Goal: Book appointment/travel/reservation

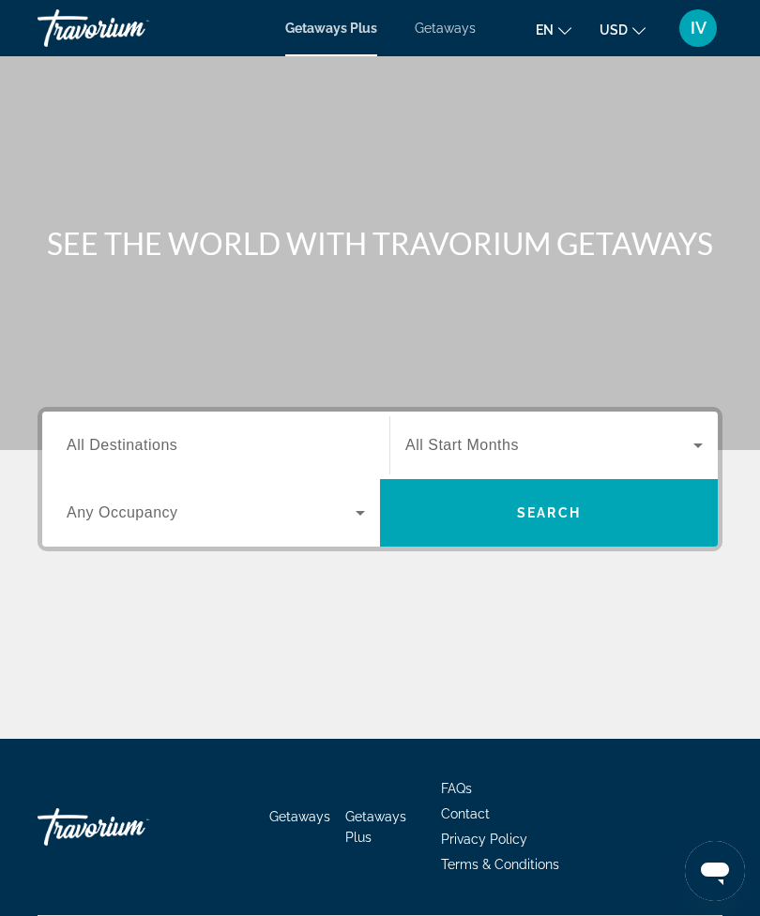
click at [451, 35] on span "Getaways" at bounding box center [444, 28] width 61 height 15
click at [700, 25] on span "IV" at bounding box center [698, 28] width 16 height 19
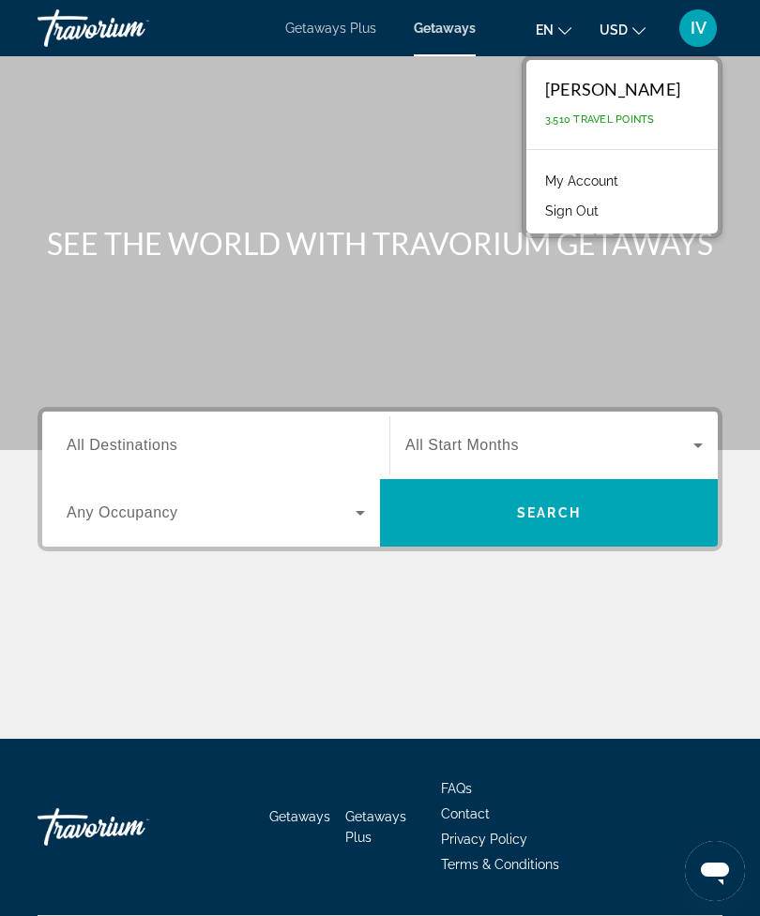
click at [445, 25] on span "Getaways" at bounding box center [445, 28] width 62 height 15
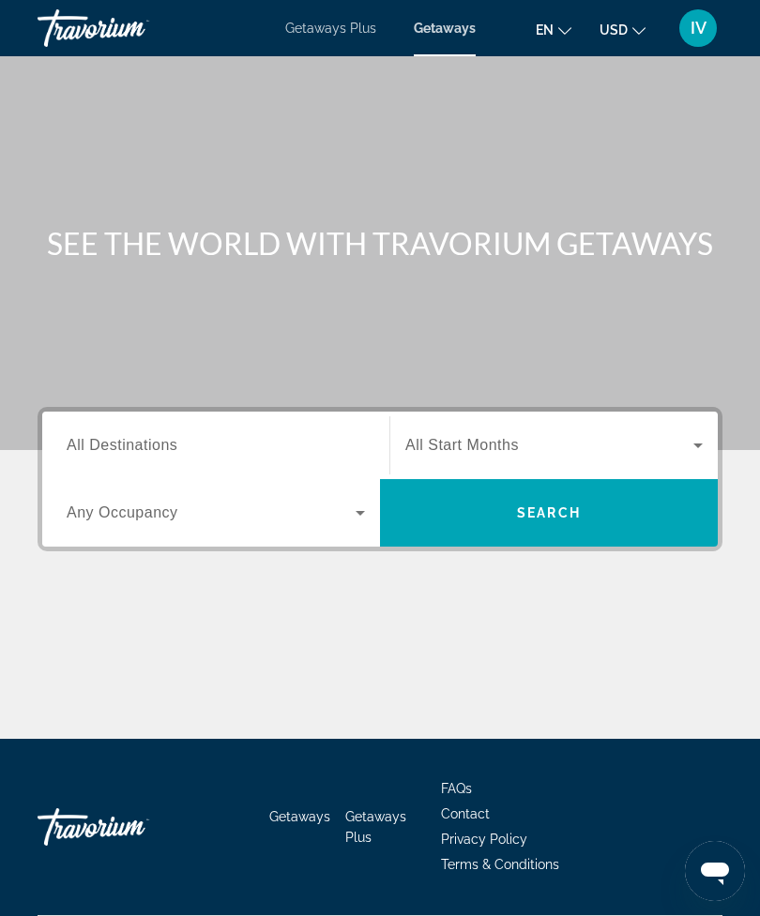
click at [182, 447] on input "Destination All Destinations" at bounding box center [216, 446] width 298 height 23
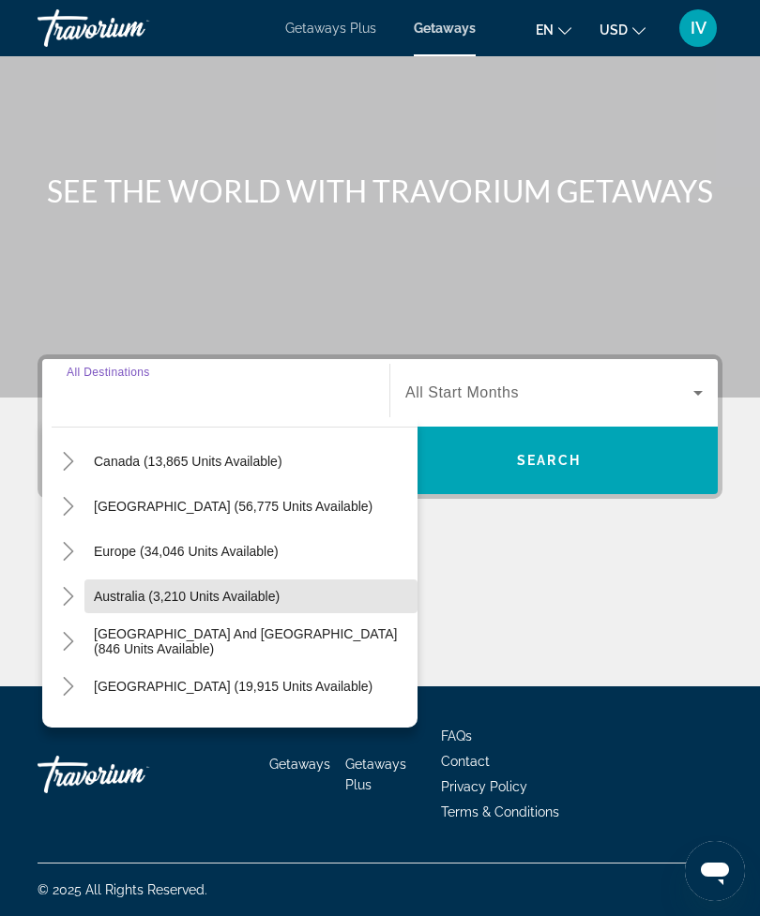
scroll to position [150, 0]
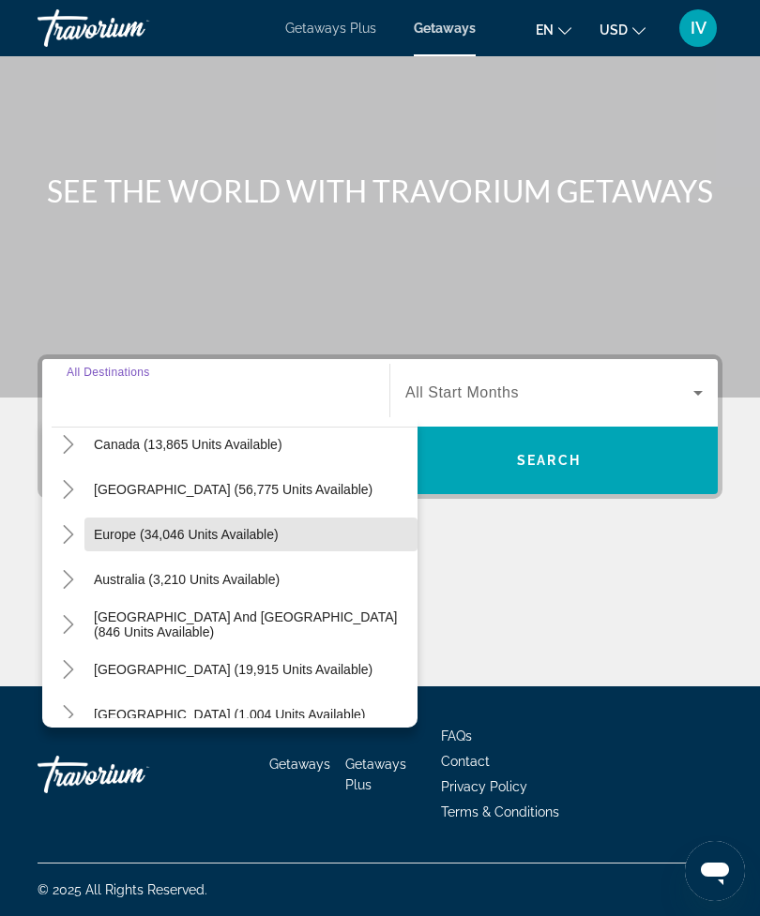
click at [266, 530] on span "Europe (34,046 units available)" at bounding box center [186, 534] width 185 height 15
type input "**********"
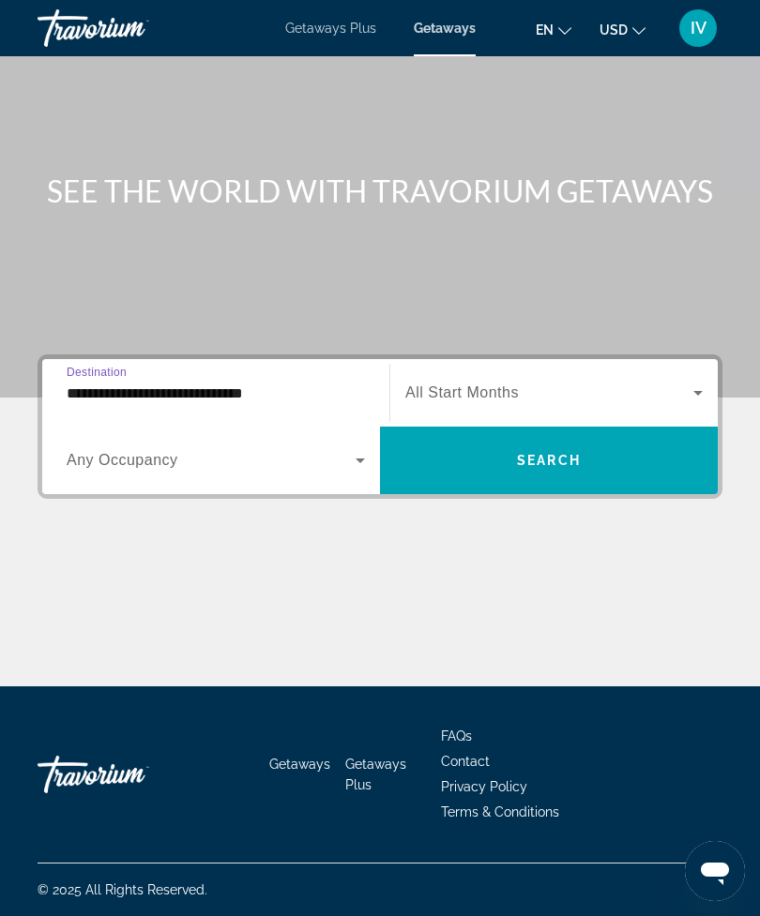
click at [551, 444] on span "Search widget" at bounding box center [549, 460] width 338 height 45
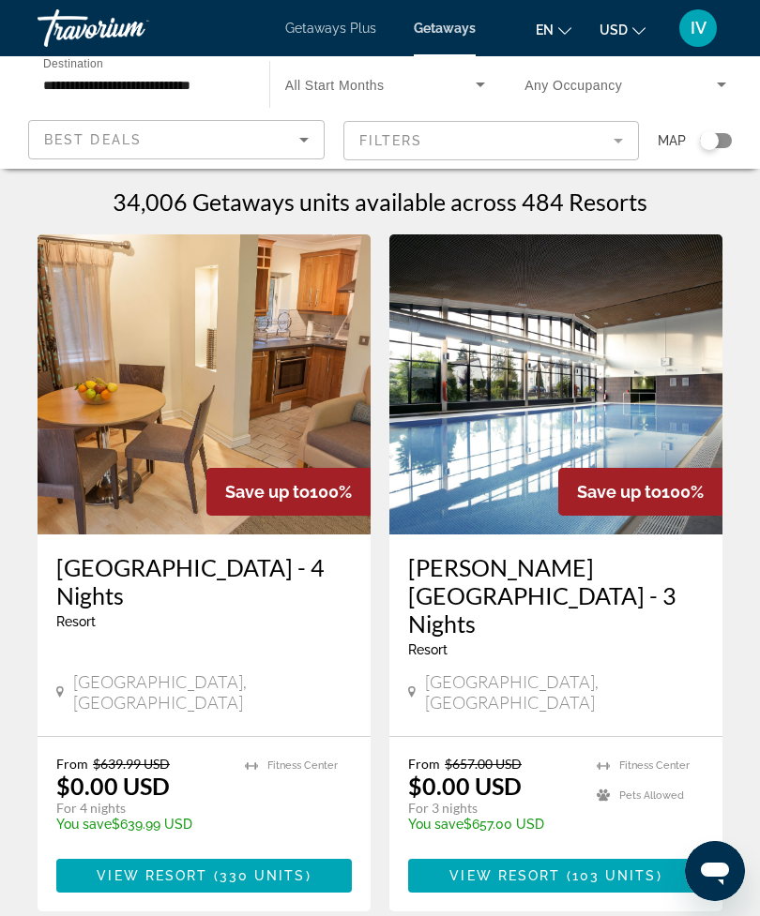
click at [486, 75] on icon "Search widget" at bounding box center [480, 84] width 23 height 23
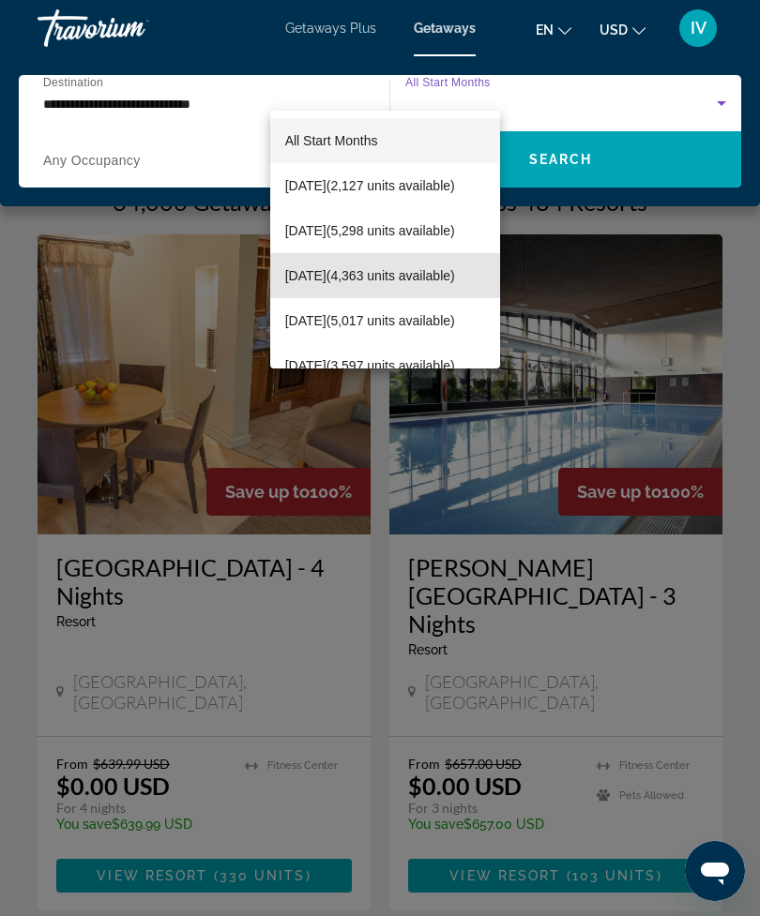
click at [350, 266] on span "[DATE] (4,363 units available)" at bounding box center [370, 275] width 170 height 23
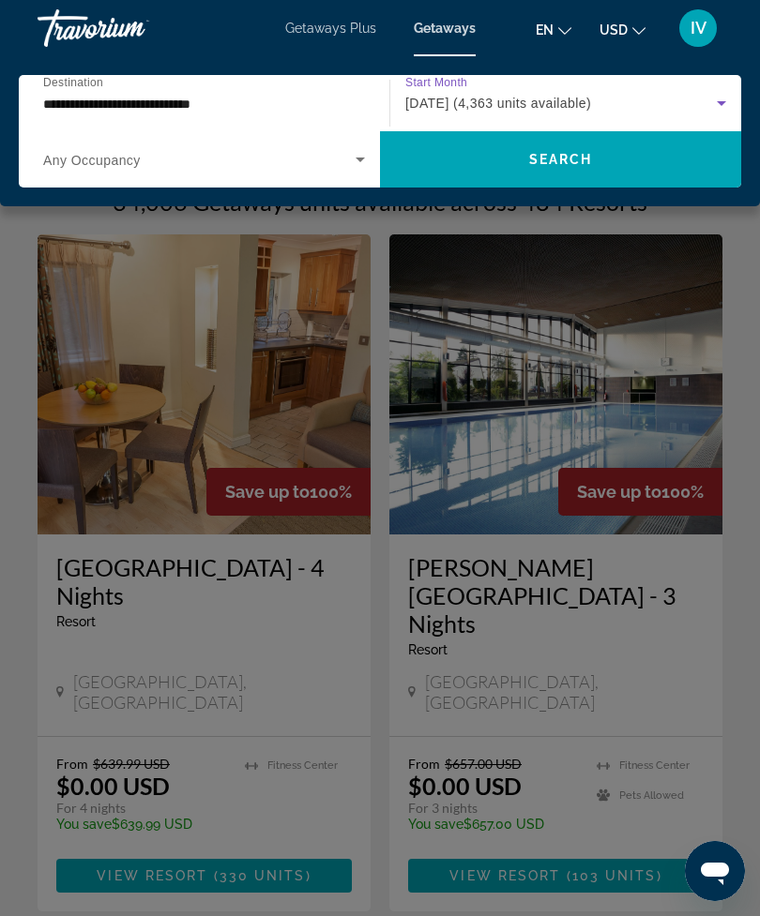
click at [361, 158] on icon "Search widget" at bounding box center [360, 159] width 23 height 23
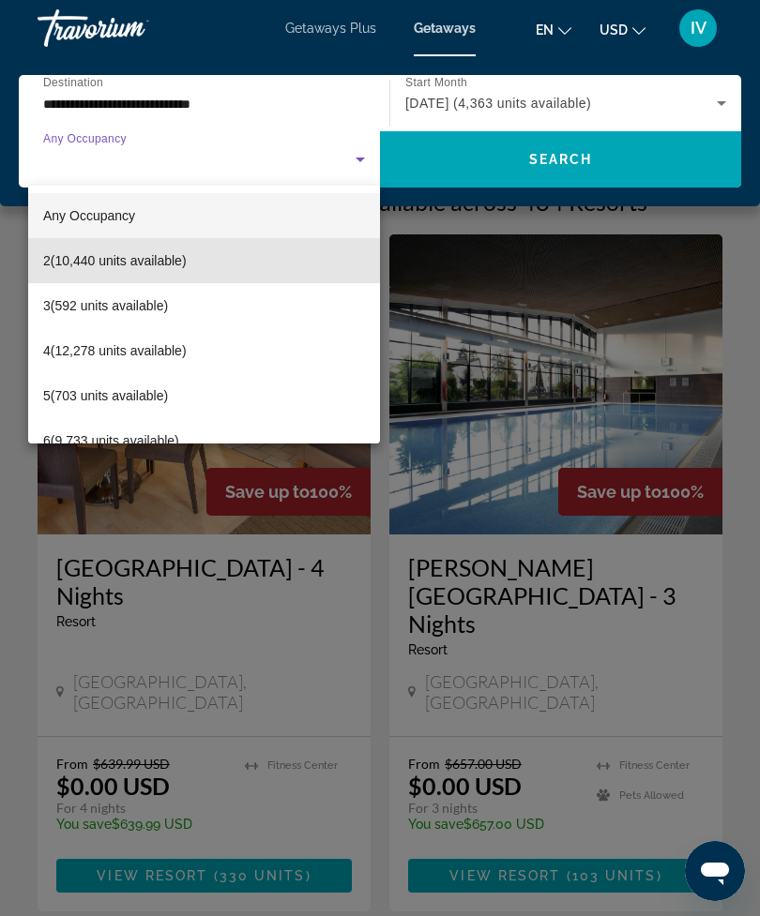
click at [187, 265] on span "2 (10,440 units available)" at bounding box center [114, 260] width 143 height 23
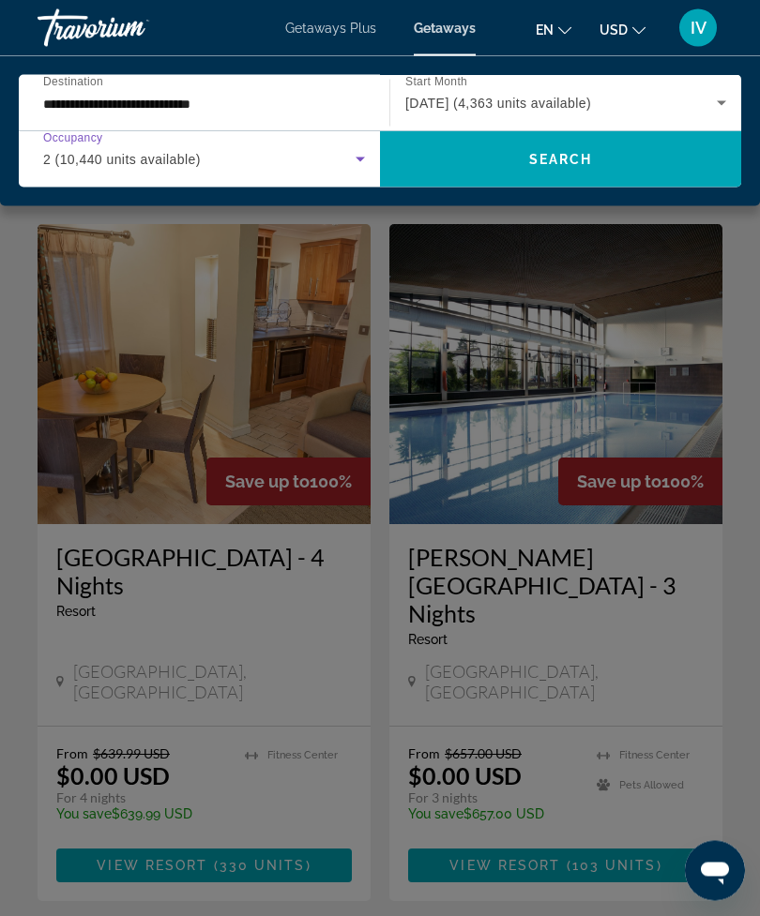
scroll to position [11, 0]
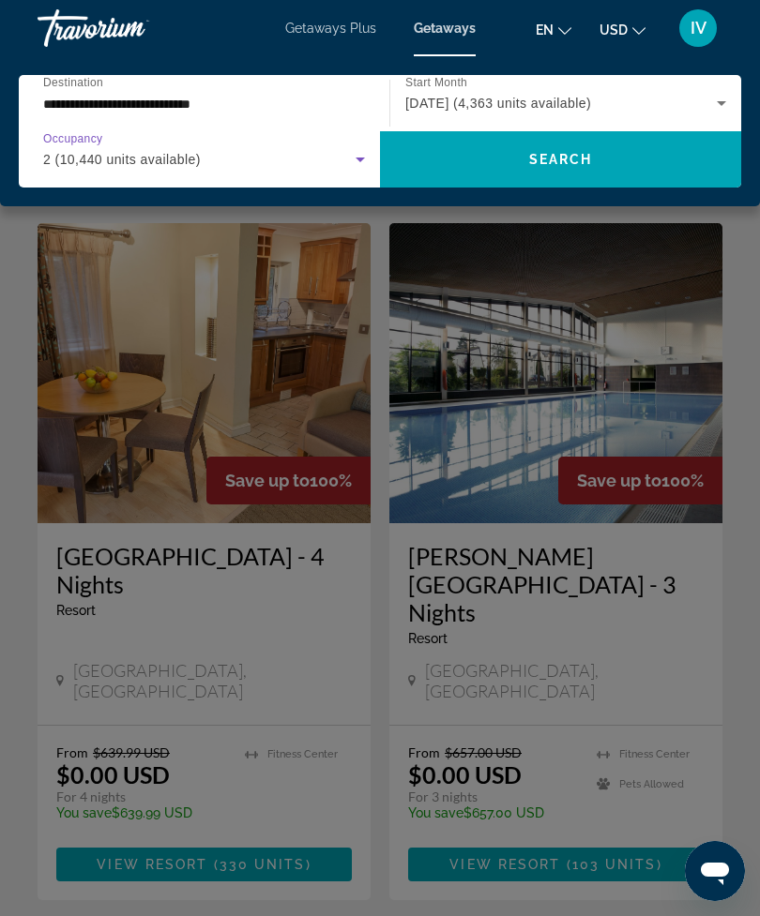
click at [182, 94] on input "**********" at bounding box center [199, 104] width 312 height 23
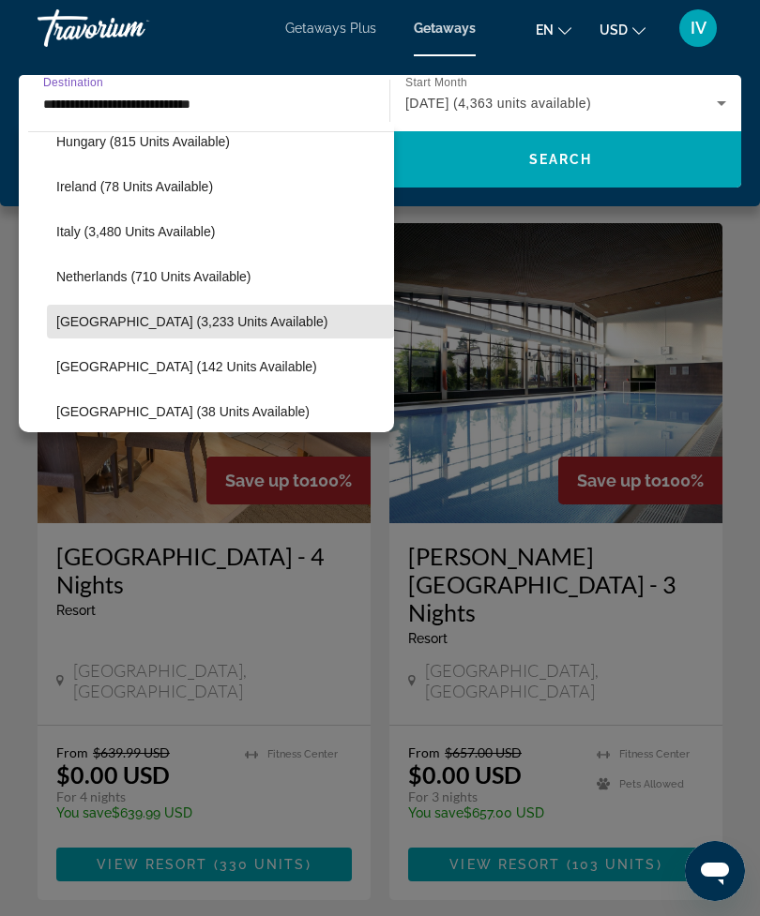
scroll to position [694, 0]
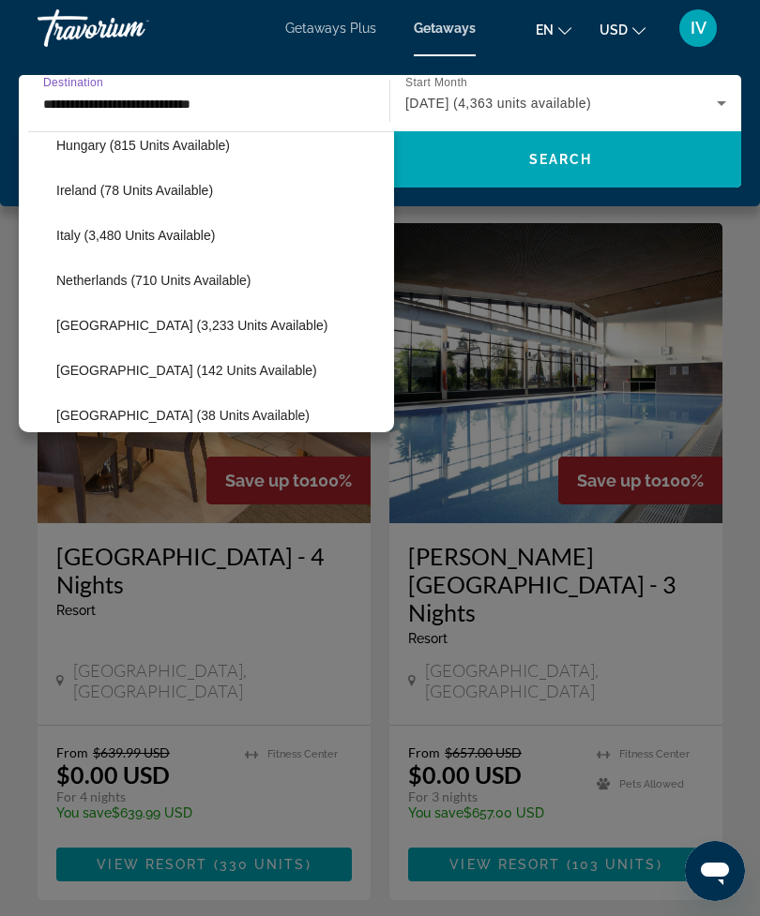
click at [211, 192] on span "Ireland (78 units available)" at bounding box center [134, 190] width 157 height 15
type input "**********"
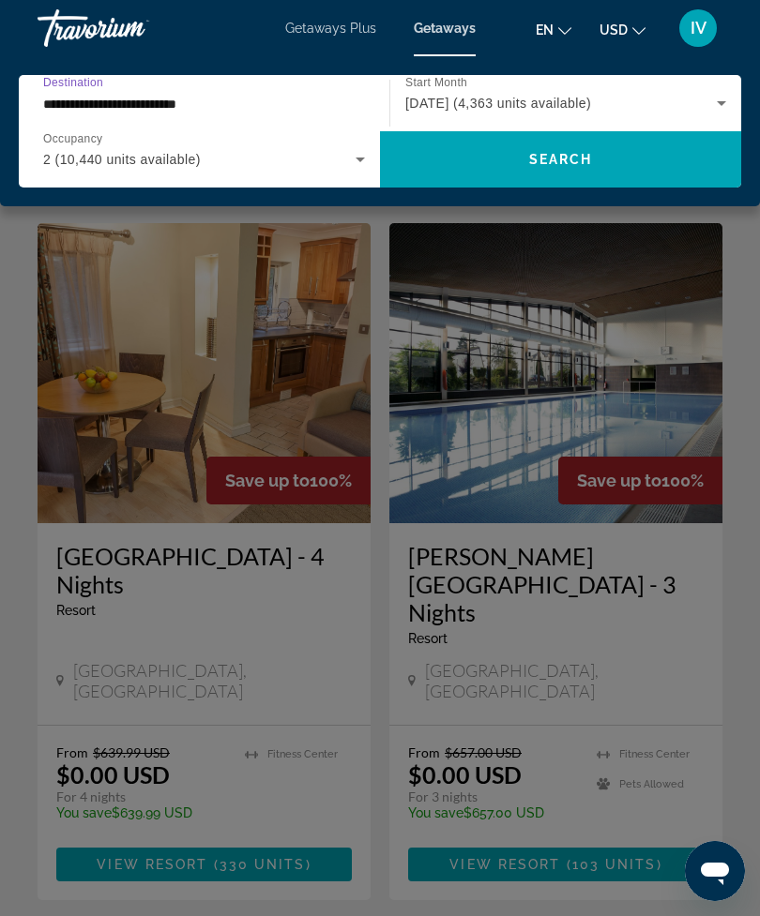
click at [564, 144] on span "Search widget" at bounding box center [560, 159] width 361 height 45
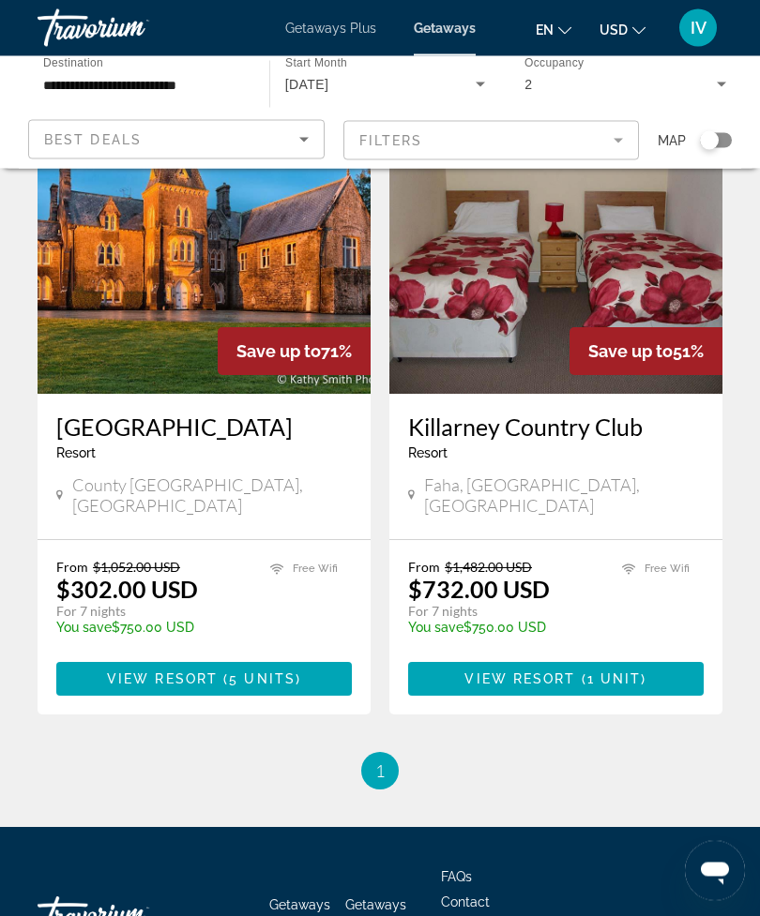
scroll to position [141, 0]
click at [245, 671] on span "5 units" at bounding box center [262, 678] width 67 height 15
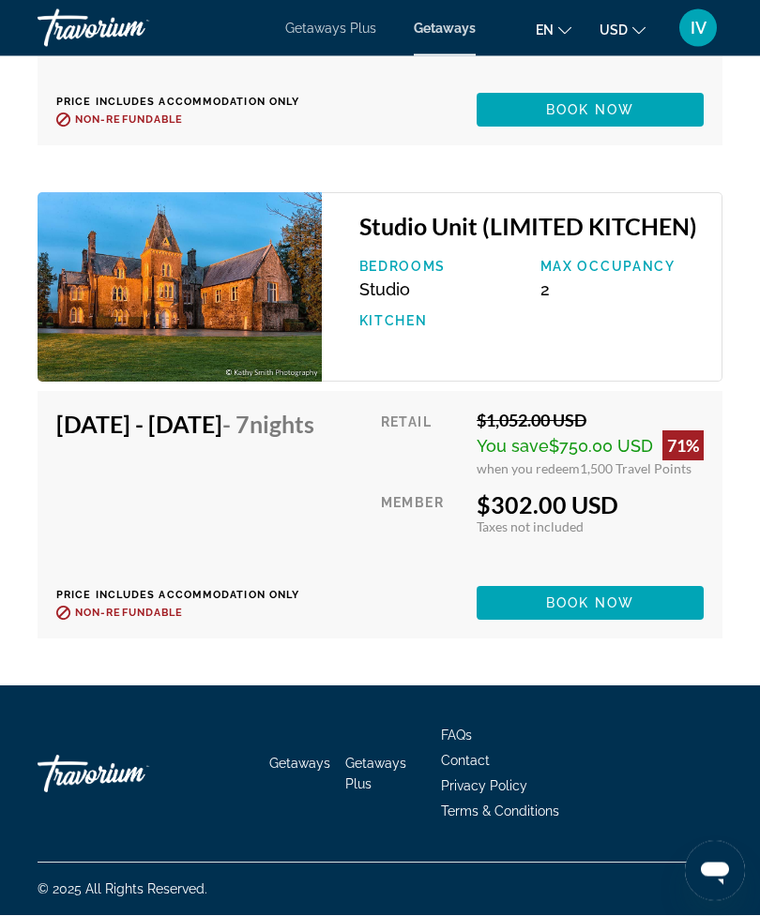
scroll to position [4749, 0]
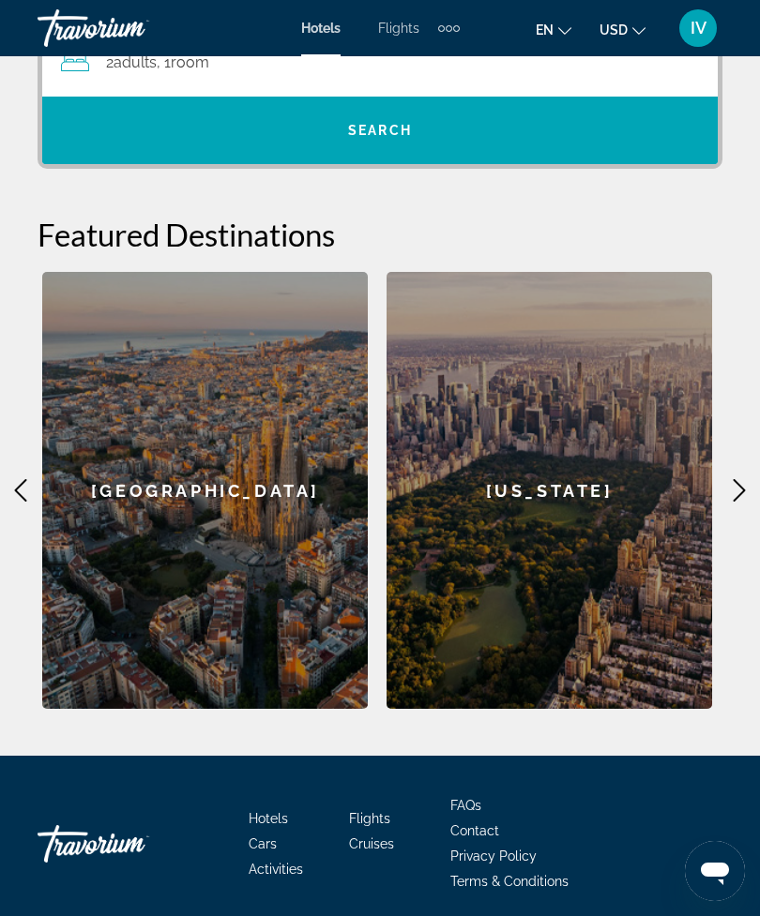
scroll to position [528, 0]
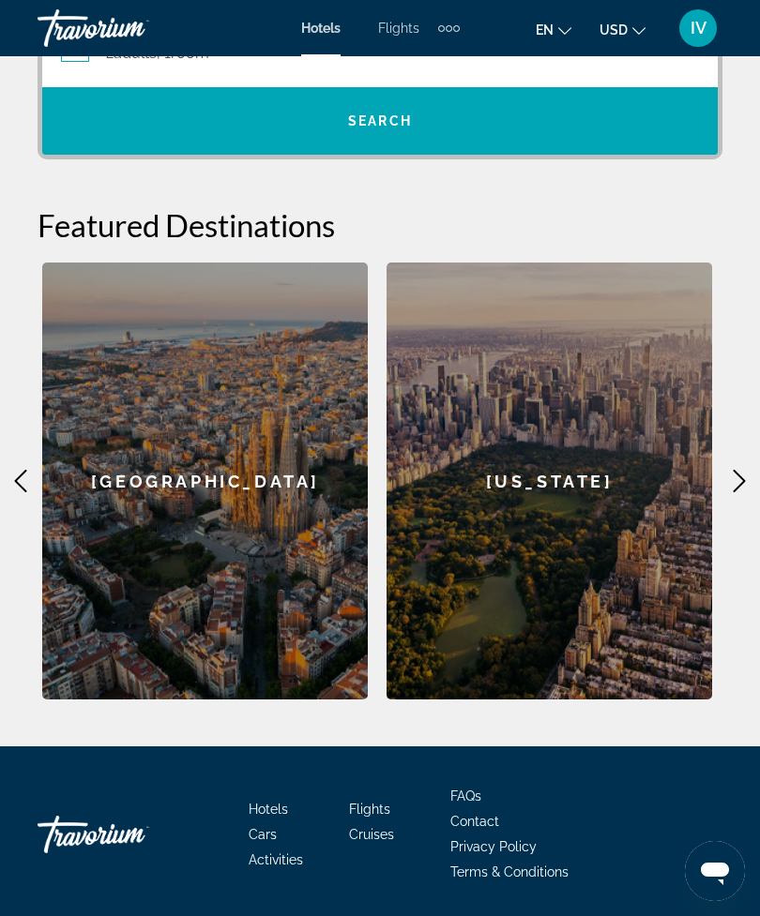
click at [731, 491] on icon "Main content" at bounding box center [739, 481] width 23 height 23
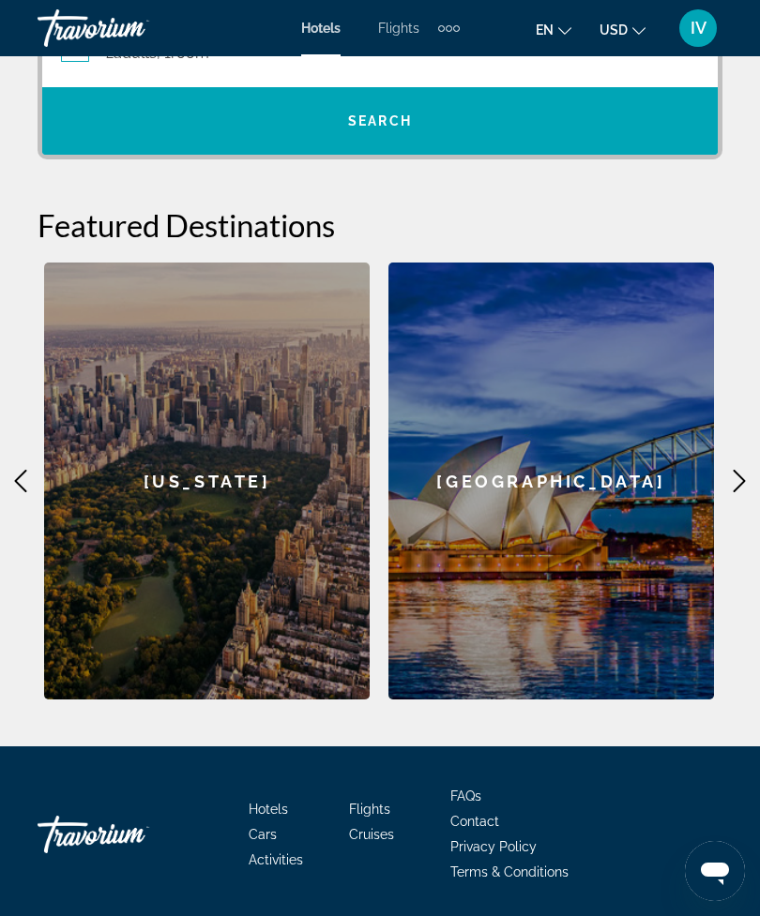
click at [749, 479] on icon "Main content" at bounding box center [739, 481] width 23 height 23
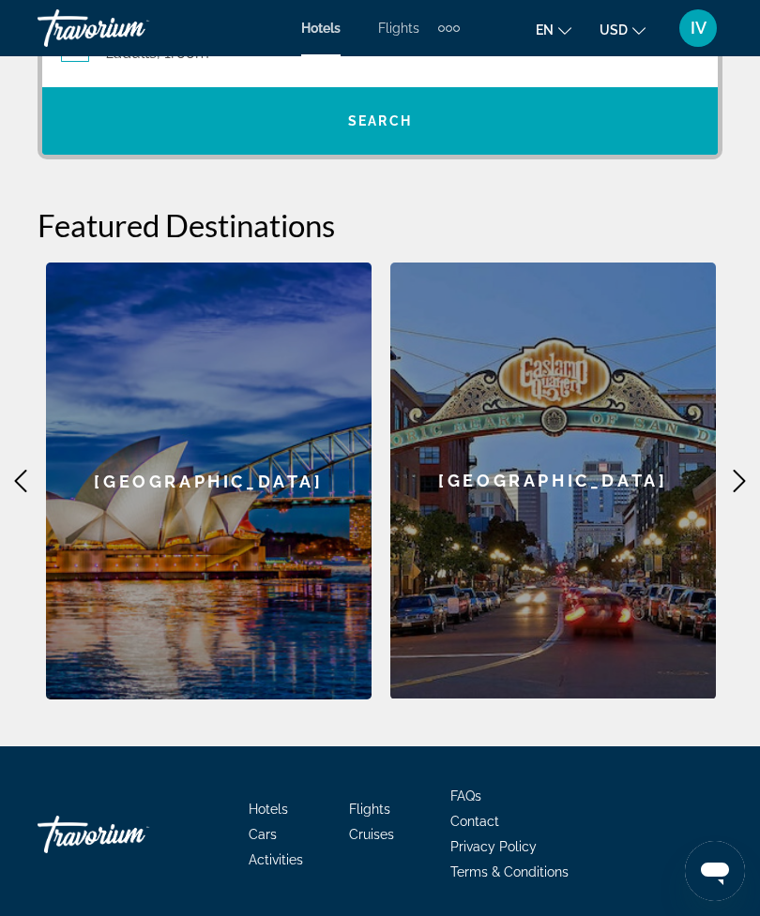
click at [734, 488] on icon "Main content" at bounding box center [739, 481] width 23 height 23
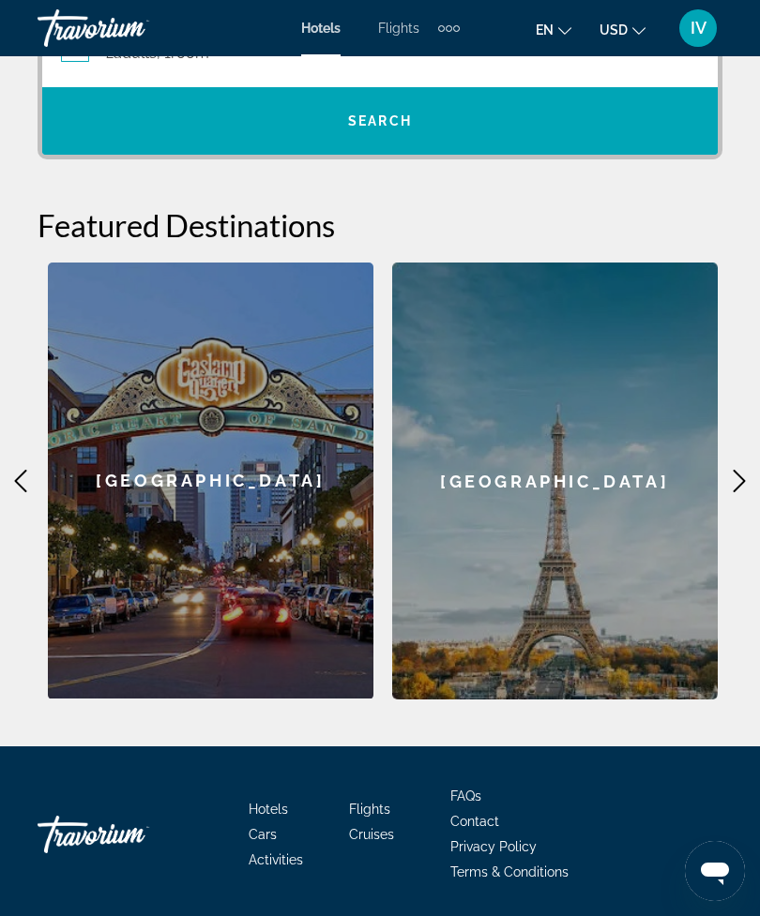
click at [746, 479] on icon "Main content" at bounding box center [739, 481] width 23 height 23
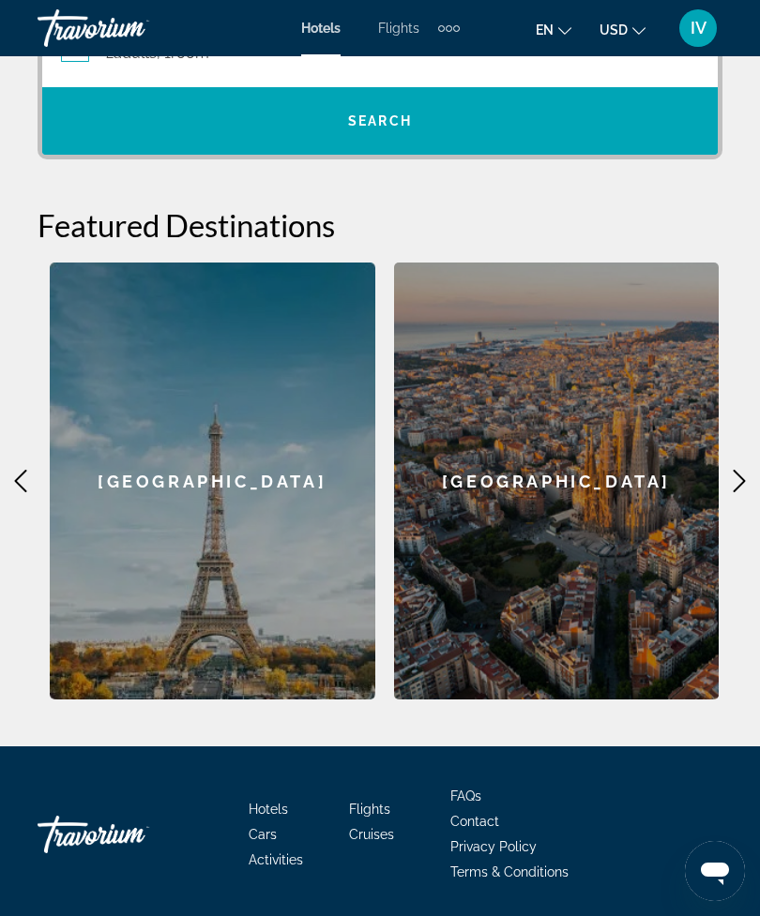
click at [741, 488] on icon "Main content" at bounding box center [739, 481] width 23 height 23
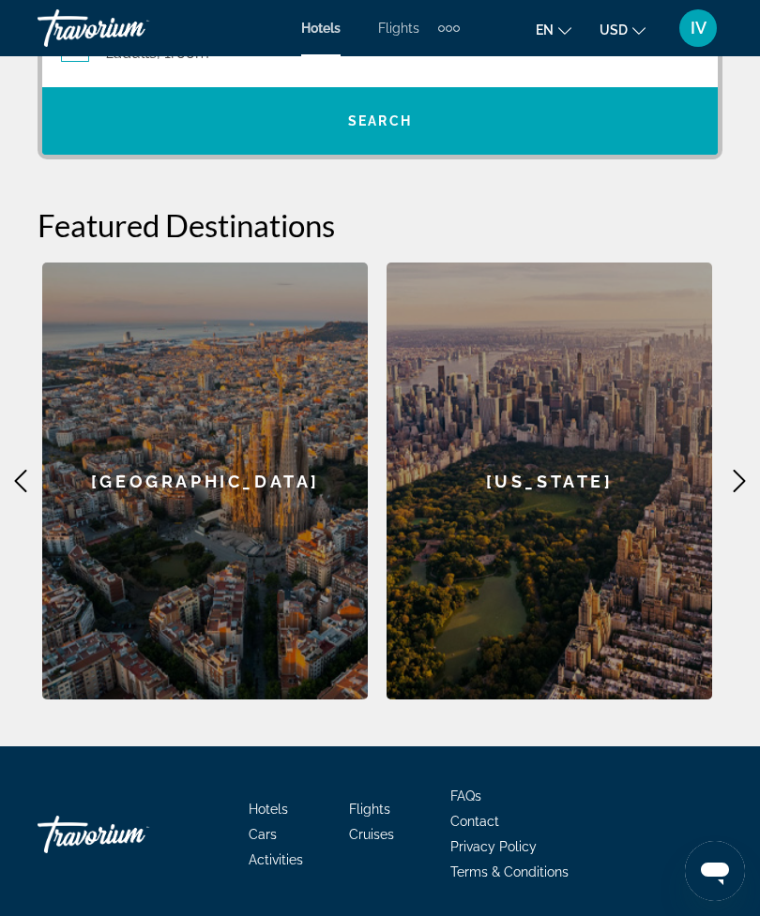
click at [730, 477] on icon "Main content" at bounding box center [739, 481] width 23 height 23
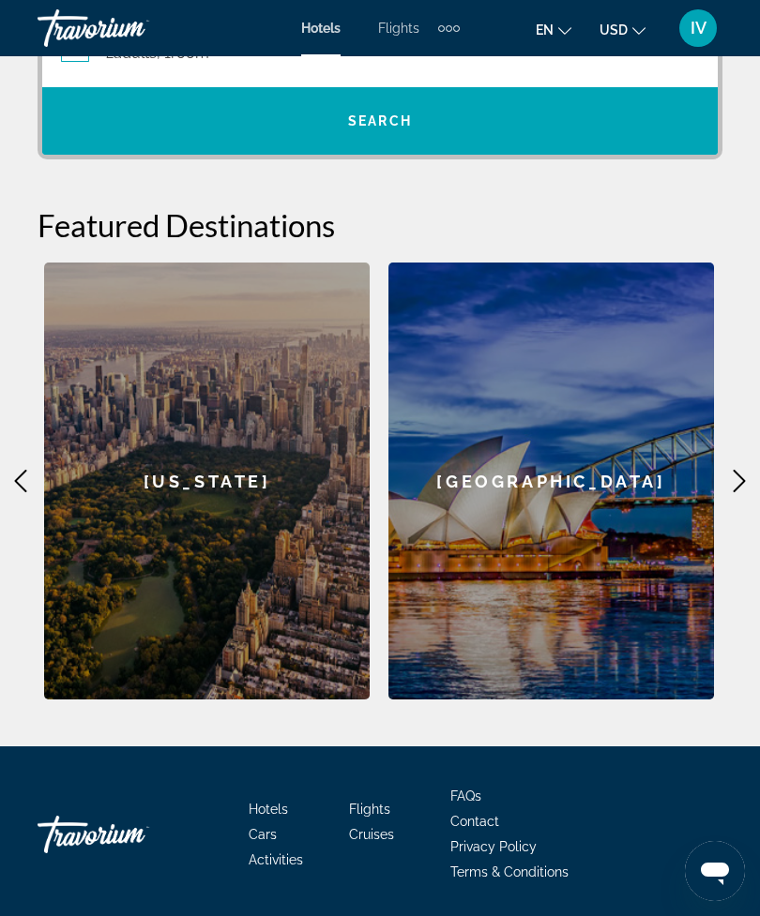
click at [734, 485] on icon "Main content" at bounding box center [739, 481] width 23 height 23
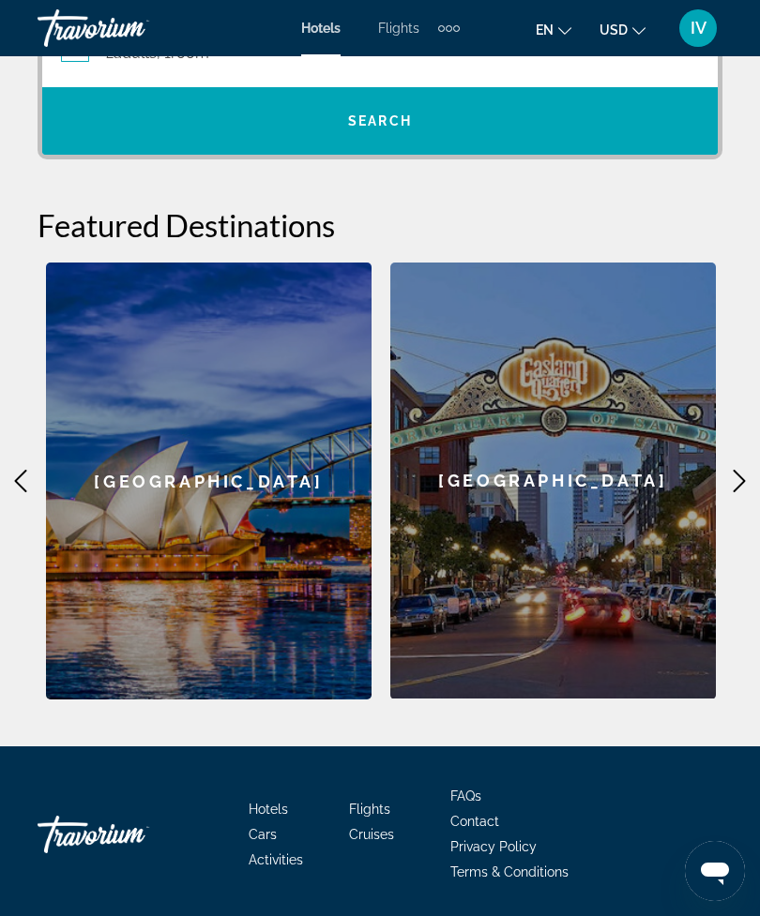
click at [734, 486] on icon "Main content" at bounding box center [739, 481] width 23 height 23
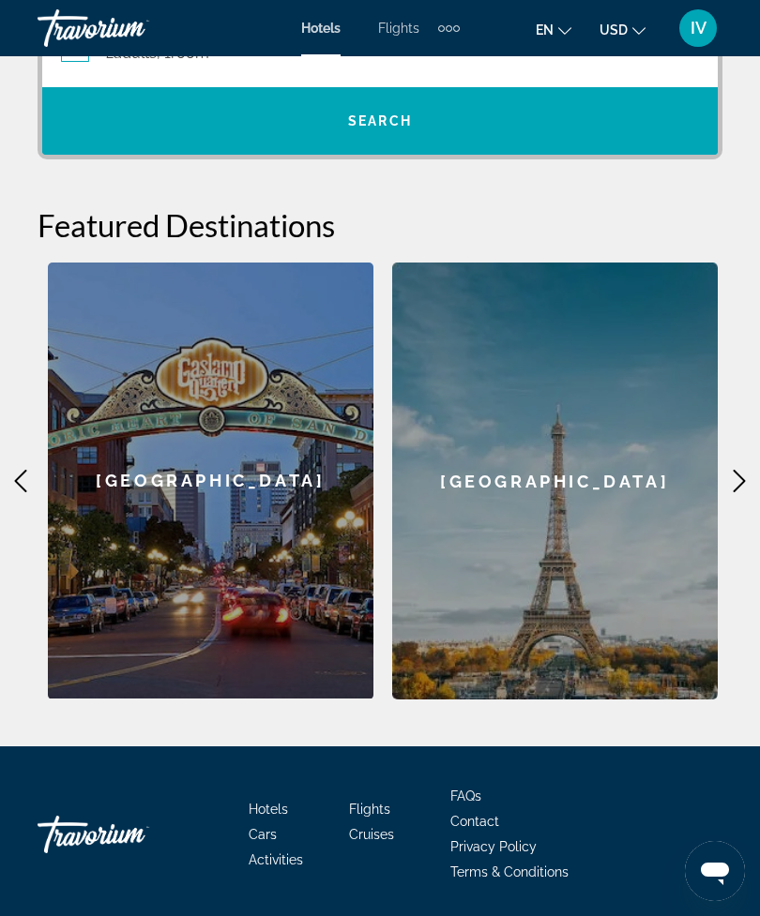
click at [733, 488] on icon "Main content" at bounding box center [739, 481] width 23 height 23
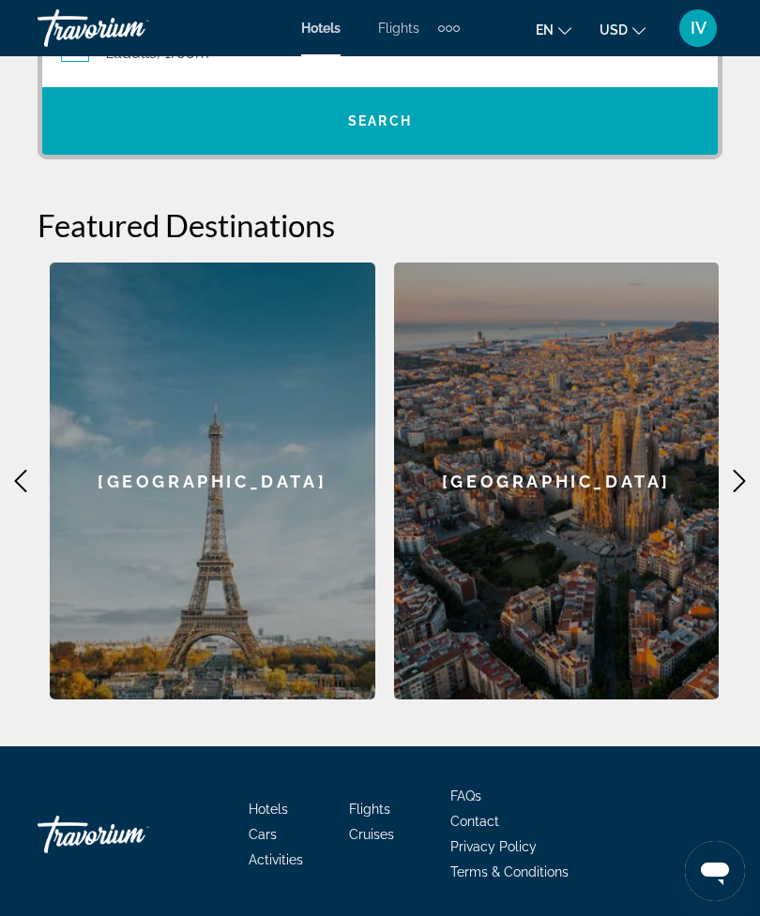
click at [731, 488] on icon "Main content" at bounding box center [739, 481] width 23 height 23
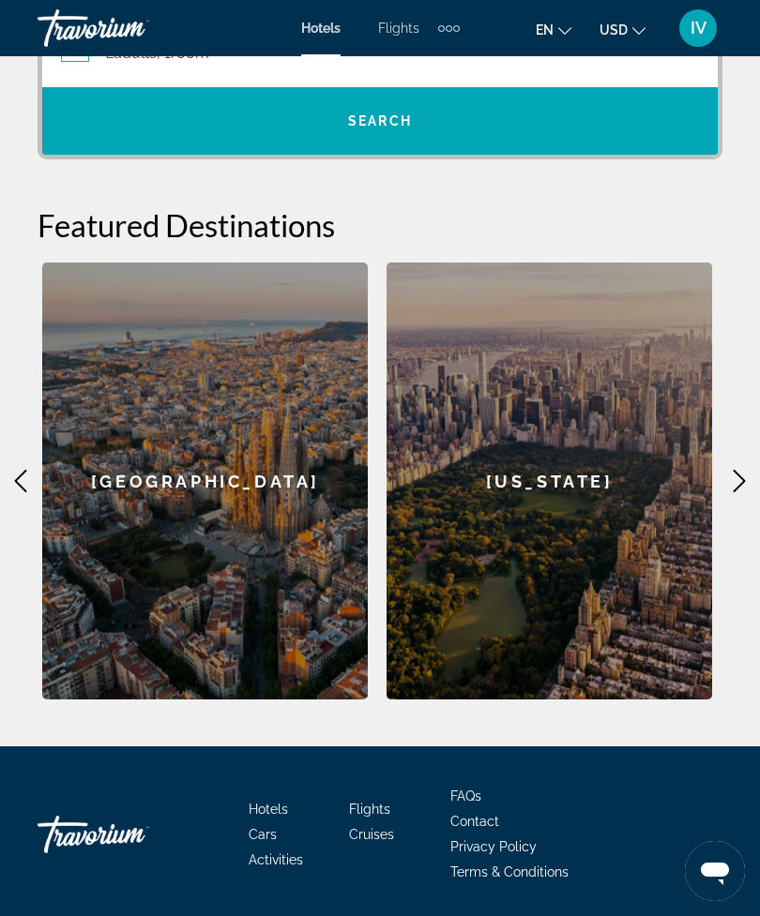
click at [733, 489] on icon "Main content" at bounding box center [739, 481] width 23 height 23
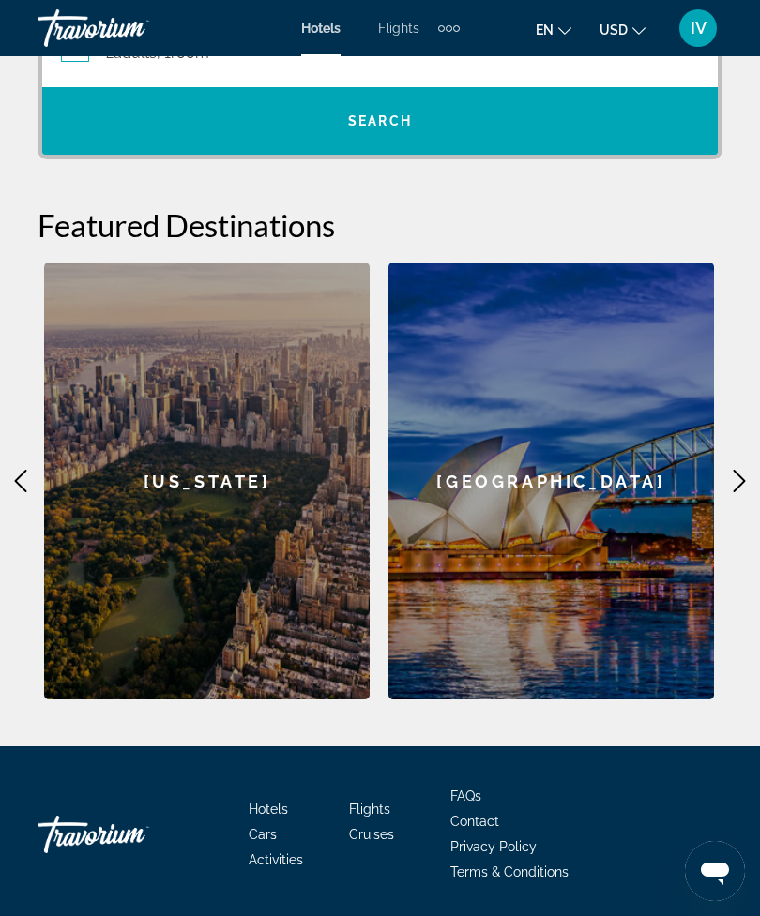
click at [733, 484] on icon "Main content" at bounding box center [739, 481] width 23 height 23
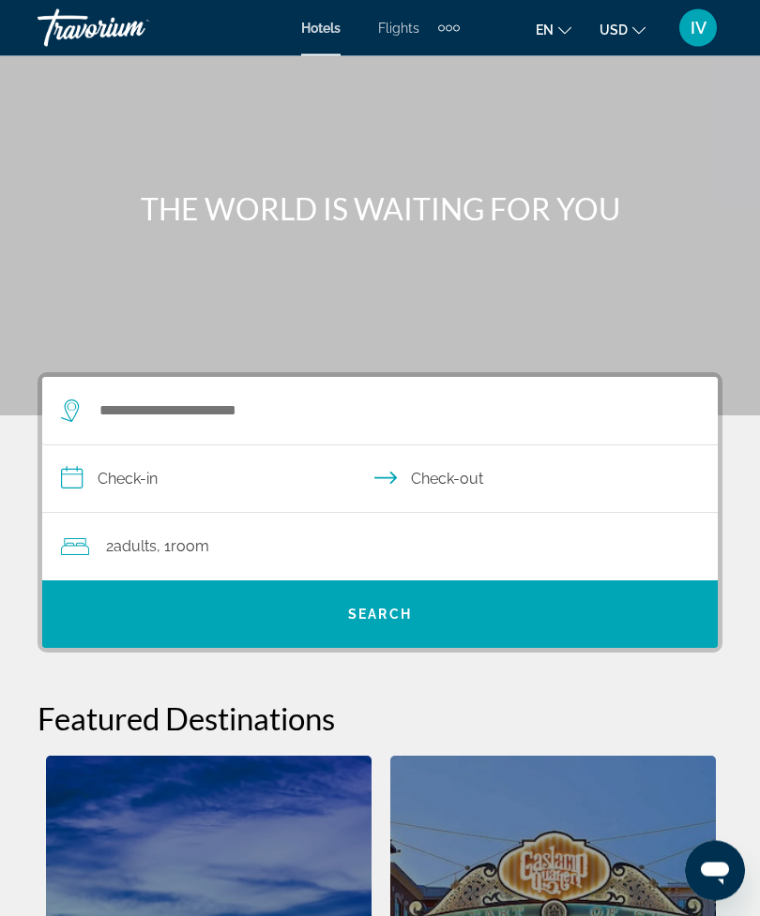
scroll to position [0, 0]
